Goal: Information Seeking & Learning: Learn about a topic

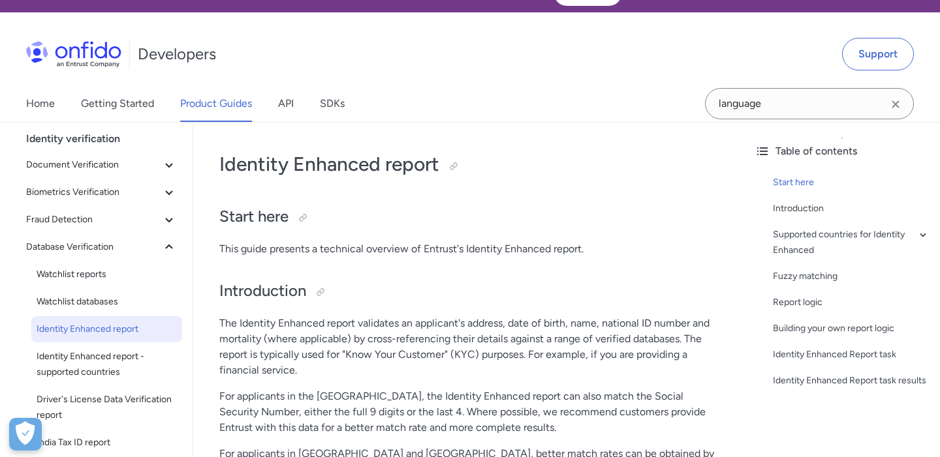
scroll to position [45, 0]
click at [119, 207] on button "Fraud Detection" at bounding box center [101, 220] width 161 height 26
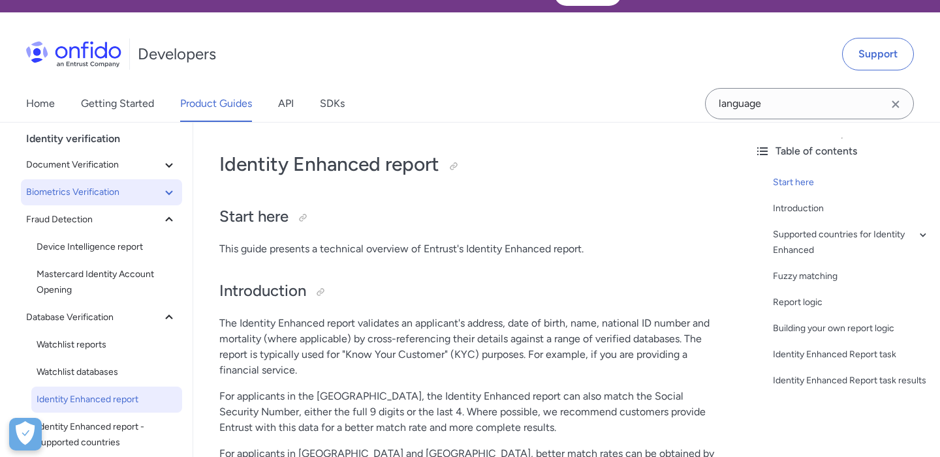
click at [100, 185] on span "Biometrics Verification" at bounding box center [93, 193] width 135 height 16
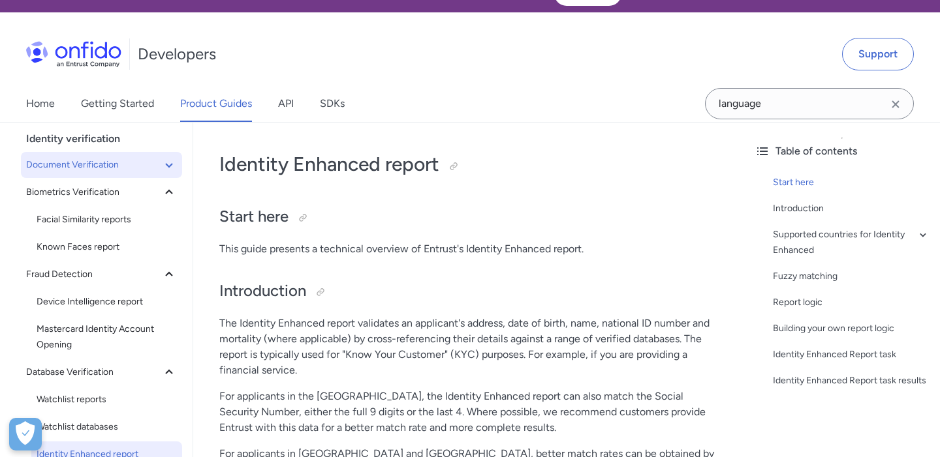
click at [110, 157] on span "Document Verification" at bounding box center [93, 165] width 135 height 16
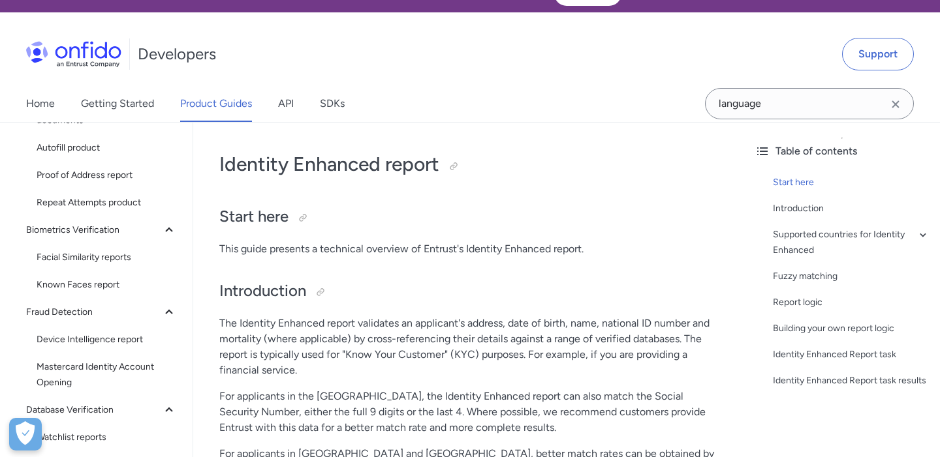
scroll to position [185, 0]
click at [108, 170] on span "Proof of Address report" at bounding box center [107, 178] width 140 height 16
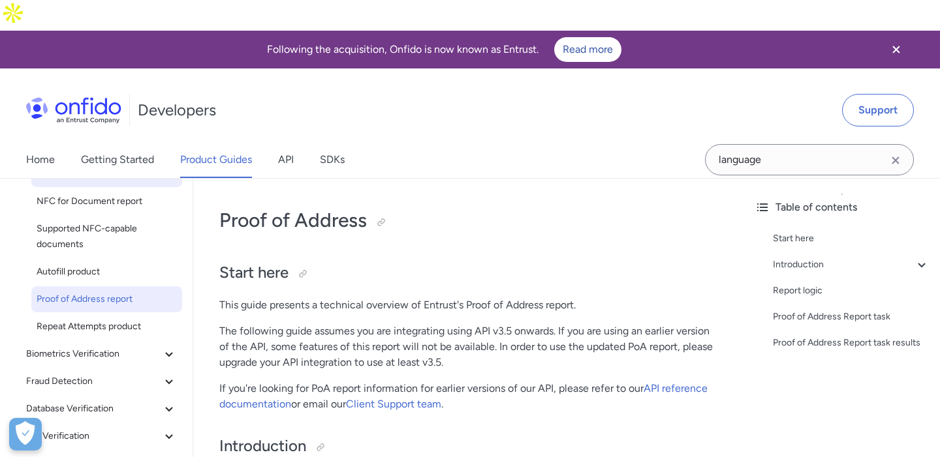
scroll to position [121, 0]
click at [92, 318] on span "Repeat Attempts product" at bounding box center [107, 326] width 140 height 16
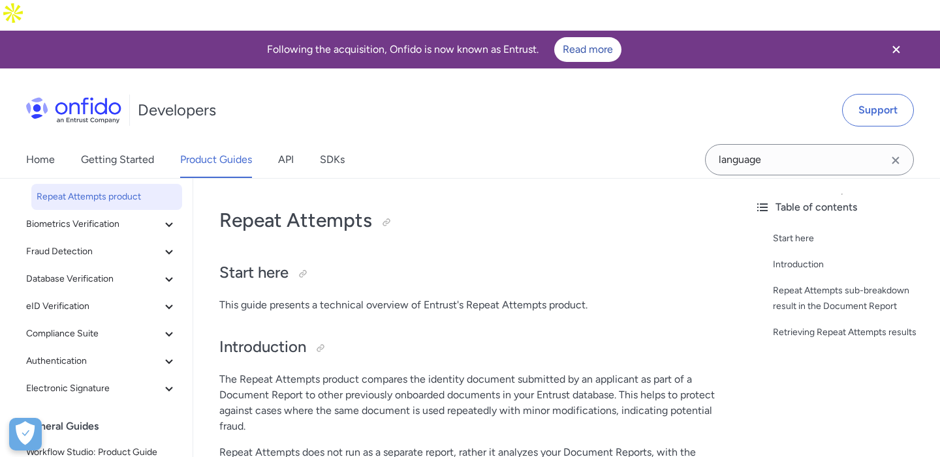
scroll to position [251, 0]
click at [89, 243] on span "Fraud Detection" at bounding box center [93, 251] width 135 height 16
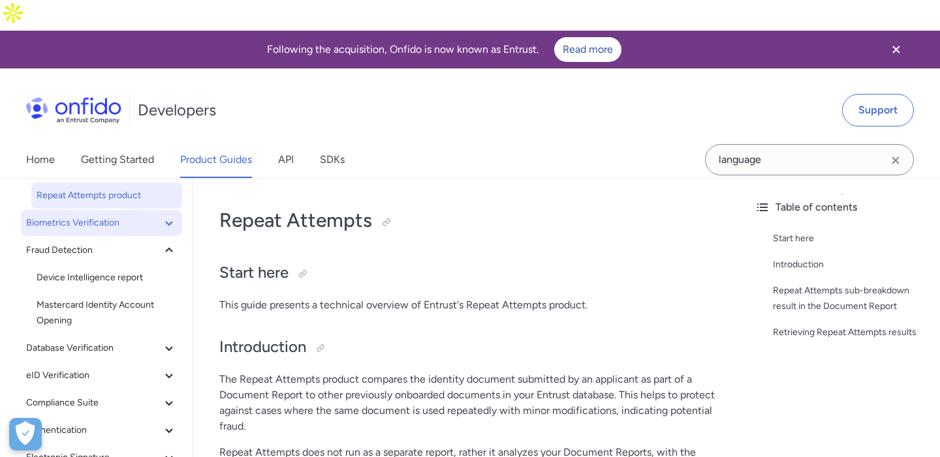
click at [78, 210] on button "Biometrics Verification" at bounding box center [101, 223] width 161 height 26
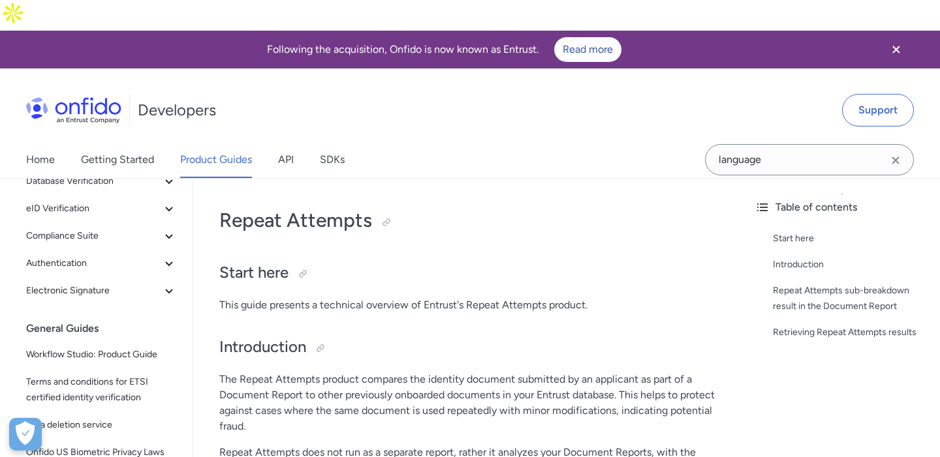
scroll to position [473, 0]
click at [87, 200] on span "eID Verification" at bounding box center [93, 208] width 135 height 16
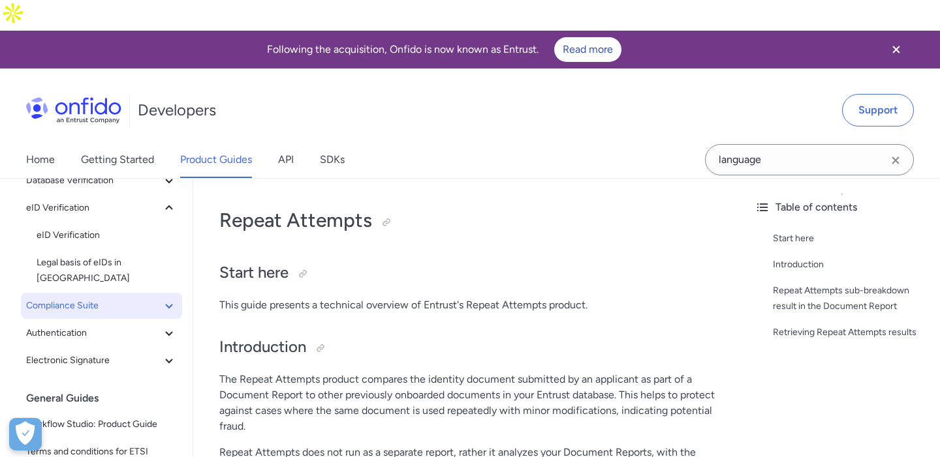
click at [84, 298] on span "Compliance Suite" at bounding box center [93, 306] width 135 height 16
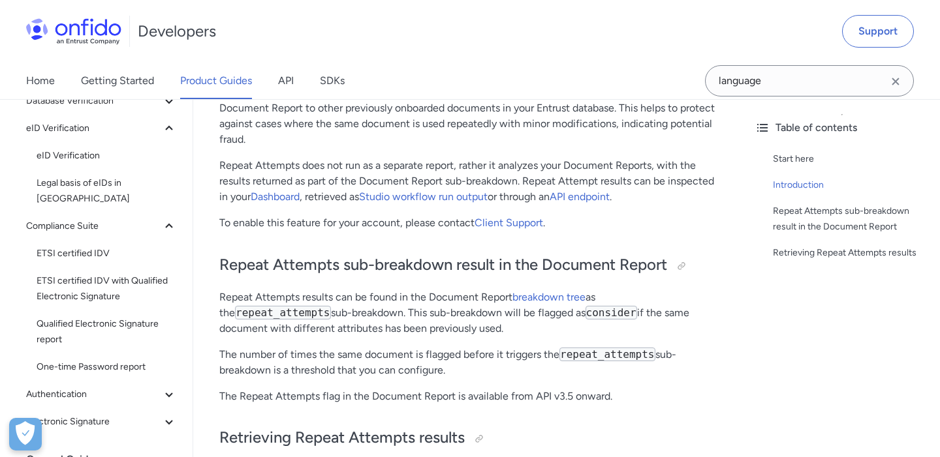
scroll to position [289, 0]
